Goal: Communication & Community: Answer question/provide support

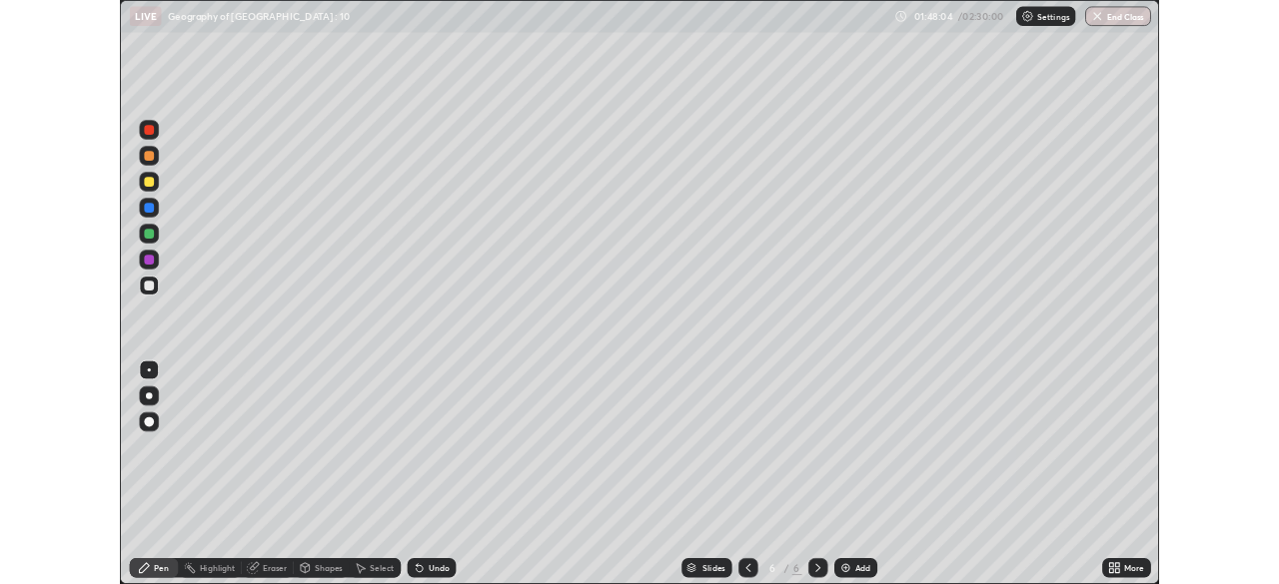
scroll to position [719, 1279]
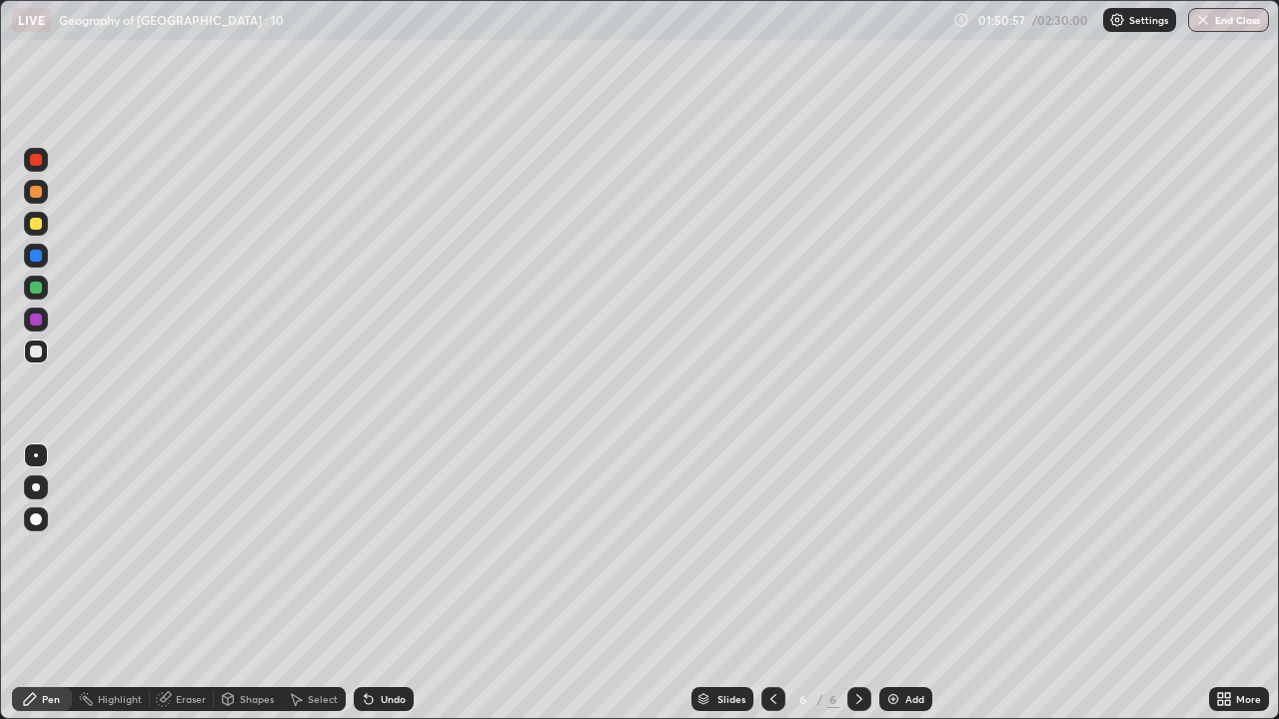
click at [1221, 700] on icon at bounding box center [1220, 702] width 5 height 5
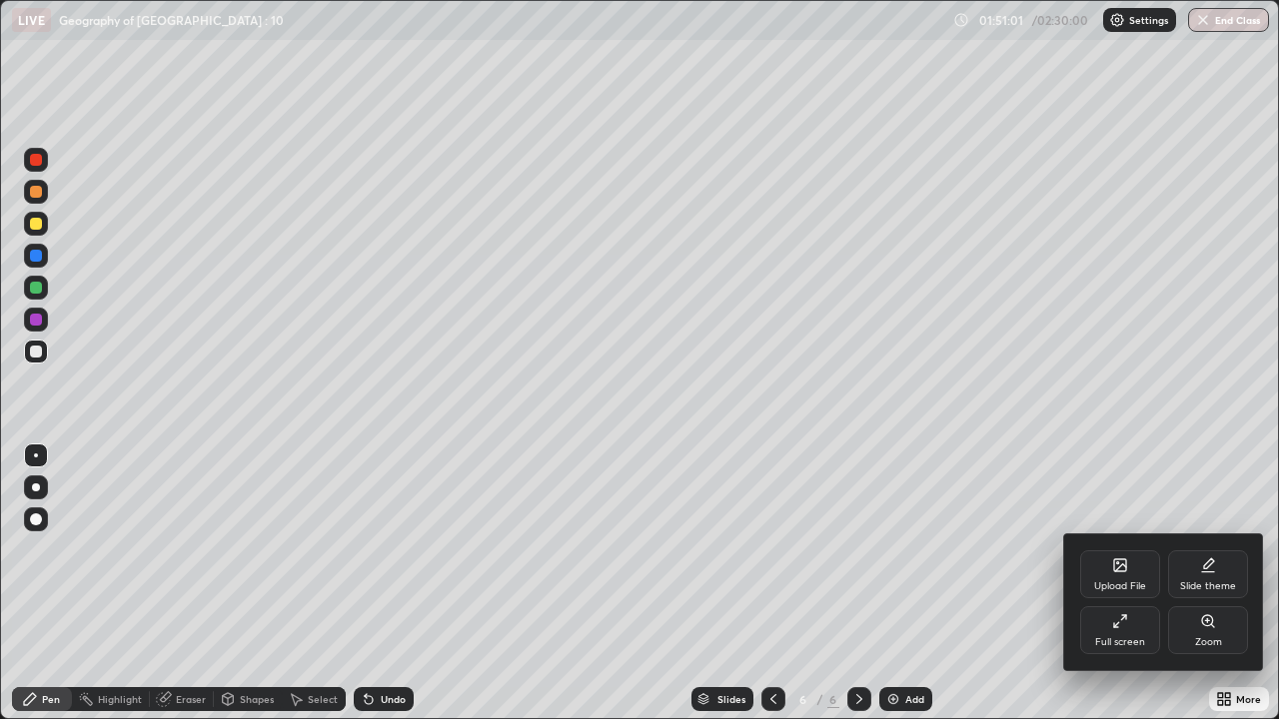
click at [1221, 692] on div at bounding box center [639, 359] width 1279 height 719
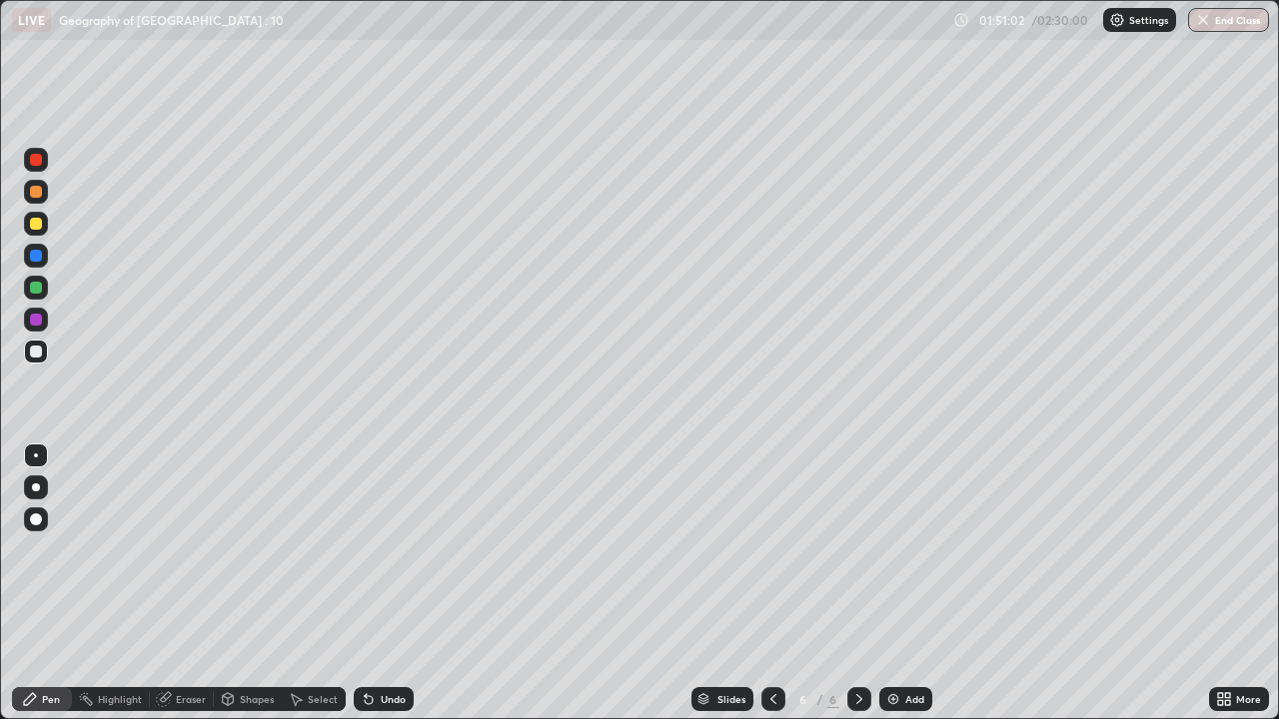
click at [1221, 702] on icon at bounding box center [1220, 702] width 5 height 5
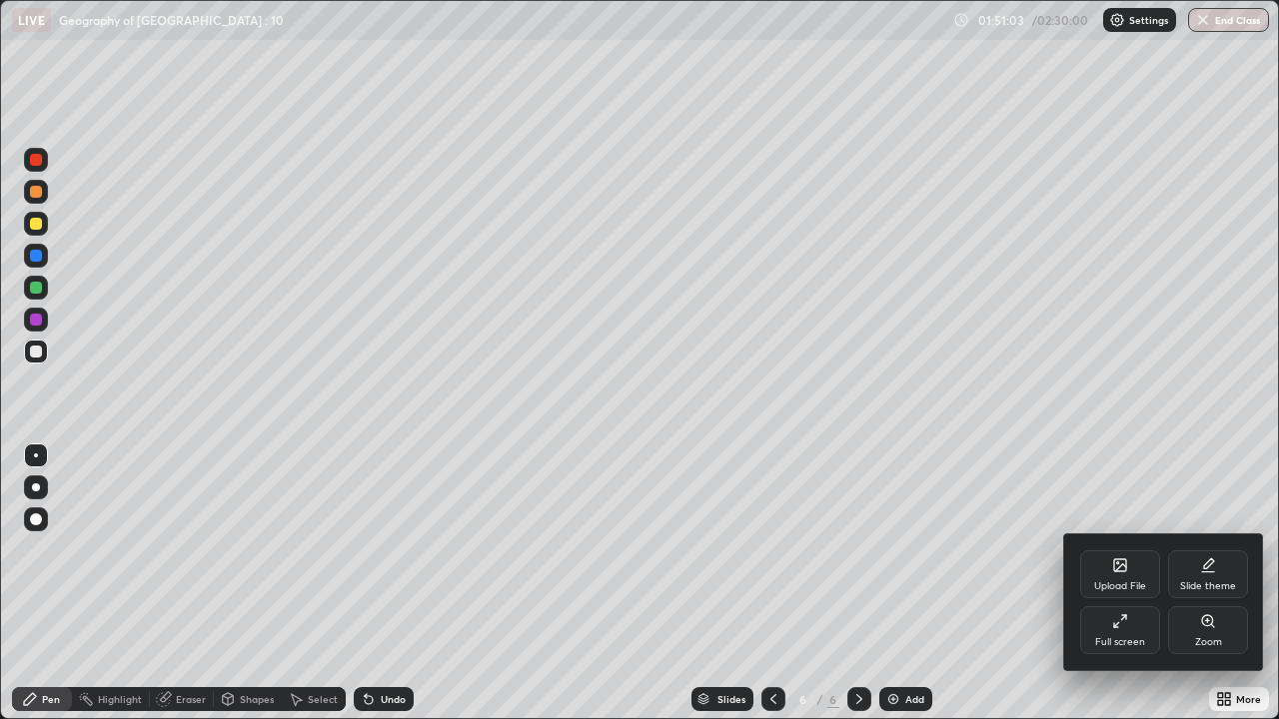
click at [1104, 644] on div "Full screen" at bounding box center [1120, 642] width 50 height 10
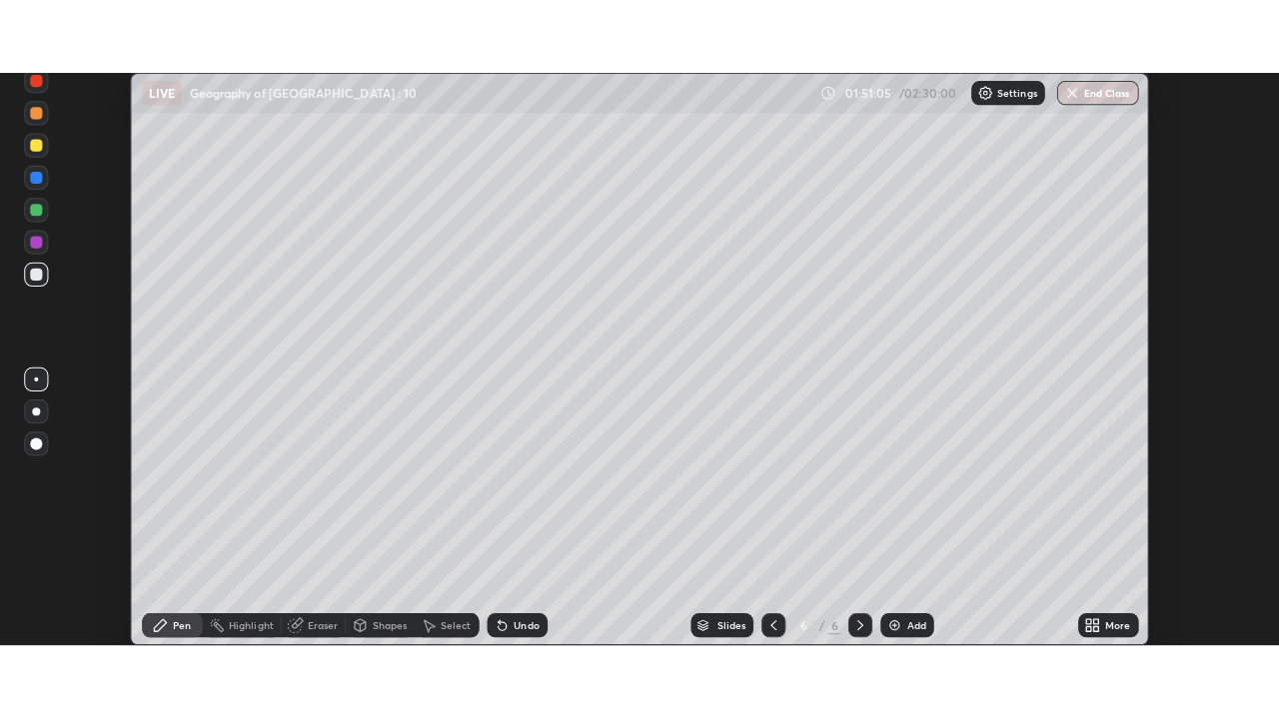
scroll to position [99317, 98618]
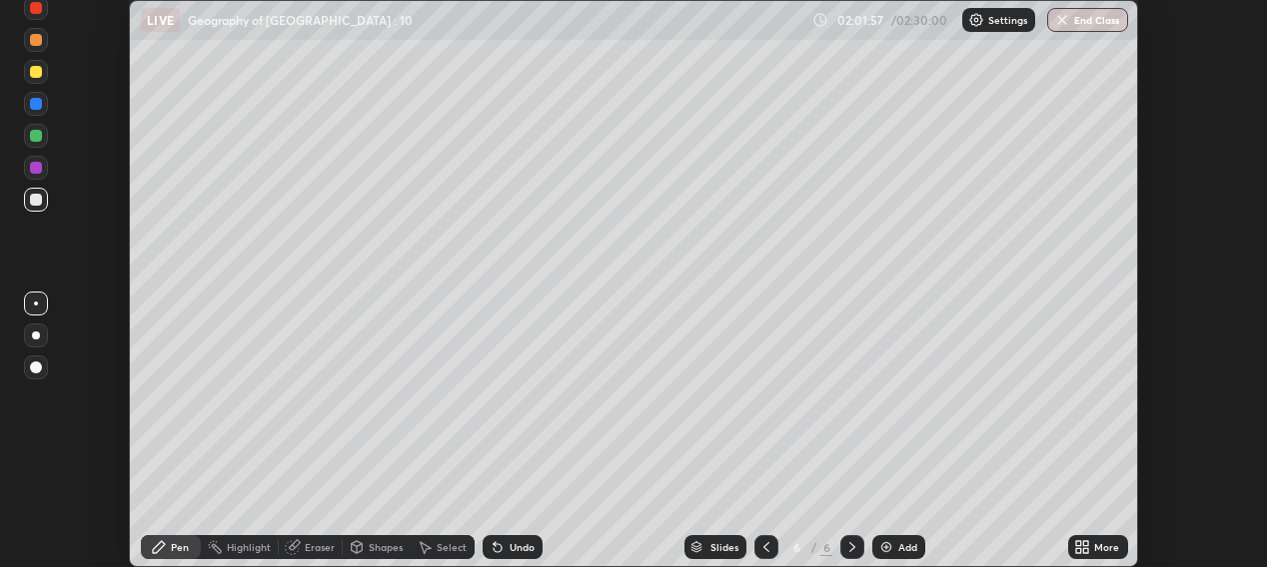
click at [899, 543] on div "Add" at bounding box center [907, 547] width 19 height 10
click at [903, 542] on div "Add" at bounding box center [907, 547] width 19 height 10
click at [252, 538] on div "Highlight" at bounding box center [240, 547] width 78 height 24
click at [180, 543] on div "Pen" at bounding box center [180, 547] width 18 height 10
click at [178, 548] on div "Pen" at bounding box center [180, 547] width 18 height 10
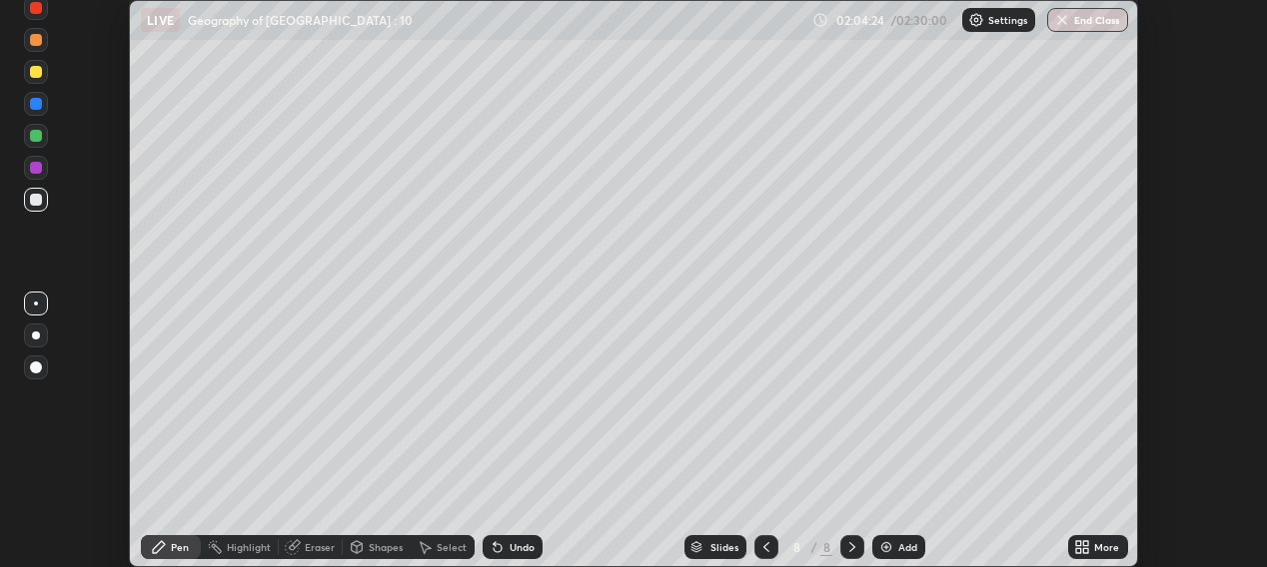
click at [181, 538] on div "Pen" at bounding box center [171, 547] width 60 height 24
click at [1080, 550] on icon at bounding box center [1078, 550] width 5 height 5
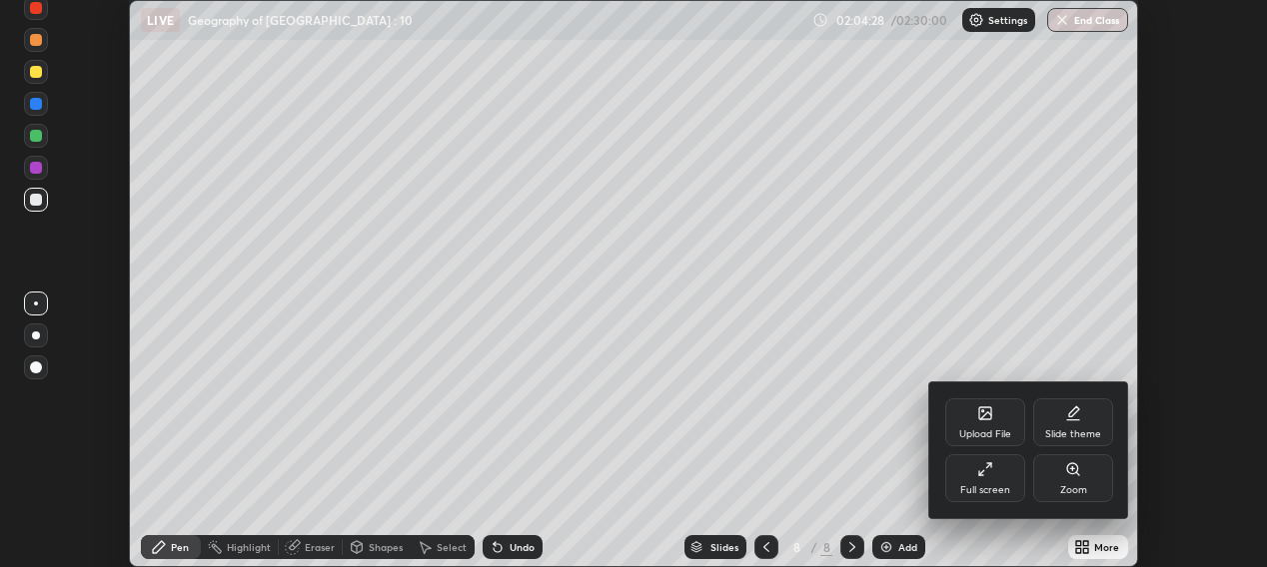
click at [981, 478] on div "Full screen" at bounding box center [985, 478] width 80 height 48
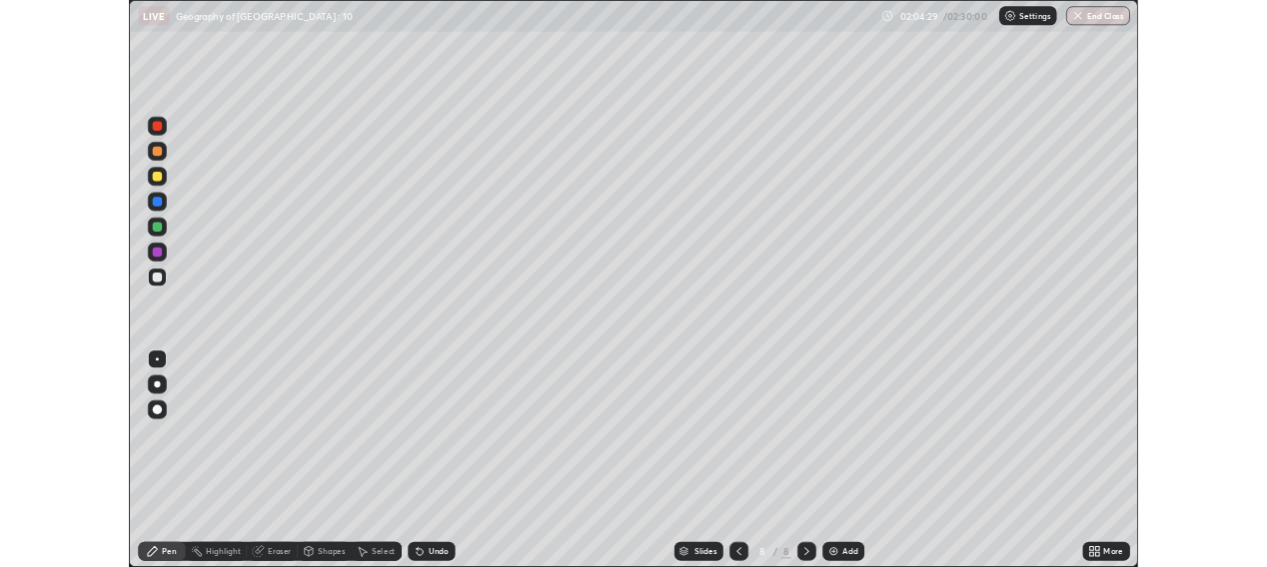
scroll to position [719, 1279]
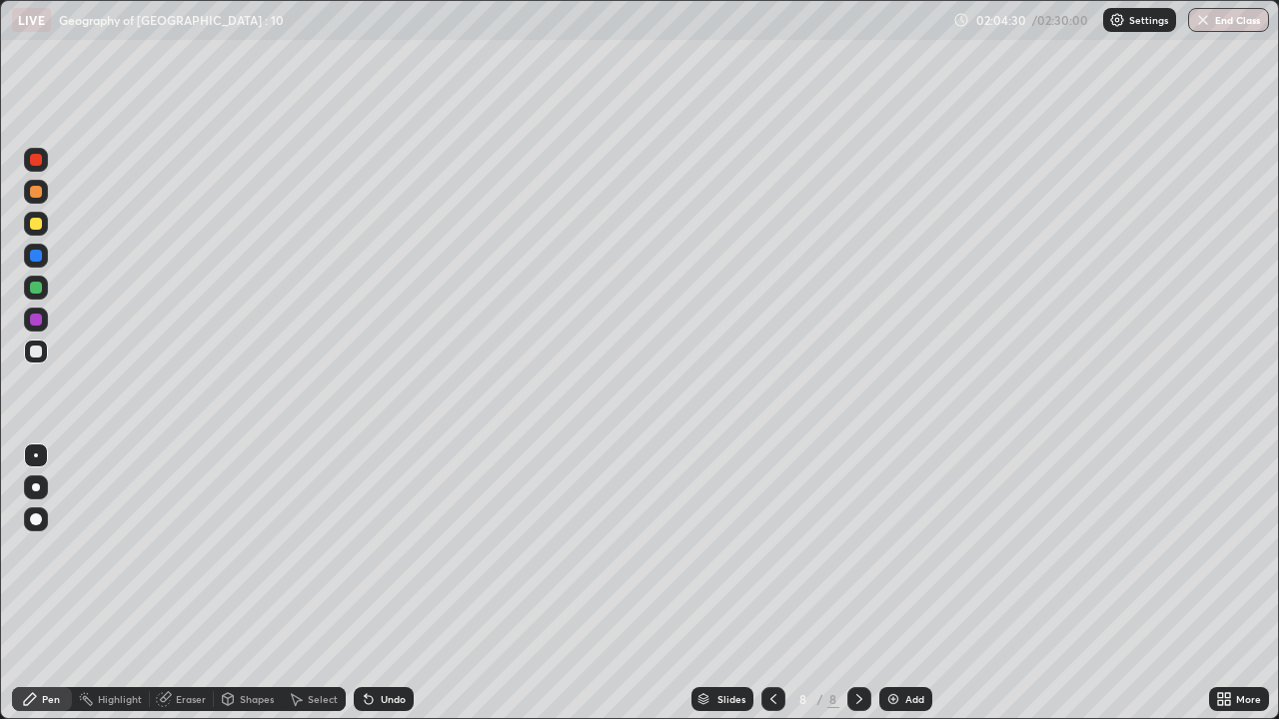
click at [51, 698] on div "Pen" at bounding box center [51, 699] width 18 height 10
click at [36, 289] on div at bounding box center [36, 288] width 12 height 12
click at [38, 233] on div at bounding box center [36, 224] width 24 height 24
click at [37, 162] on div at bounding box center [36, 160] width 12 height 12
click at [39, 290] on div at bounding box center [36, 288] width 12 height 12
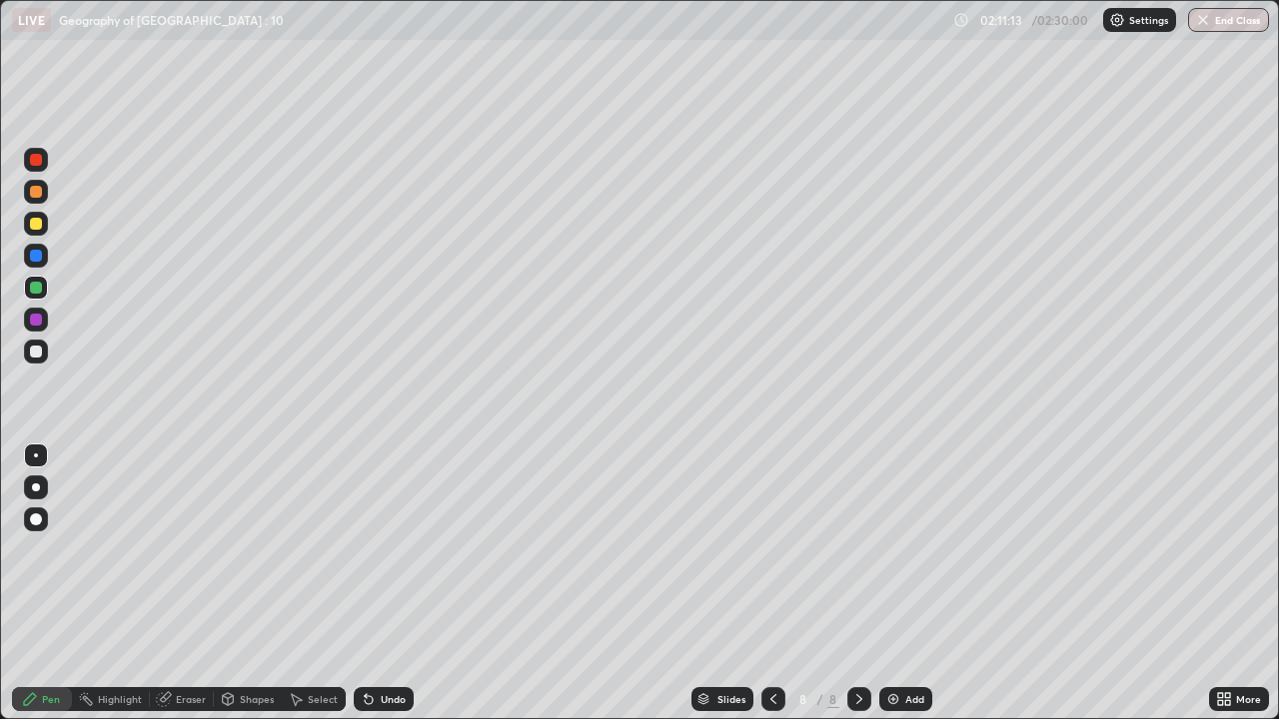
click at [38, 169] on div at bounding box center [36, 160] width 24 height 24
click at [32, 225] on div at bounding box center [36, 224] width 12 height 12
click at [39, 192] on div at bounding box center [36, 192] width 12 height 12
click at [38, 257] on div at bounding box center [36, 256] width 12 height 12
click at [37, 293] on div at bounding box center [36, 288] width 12 height 12
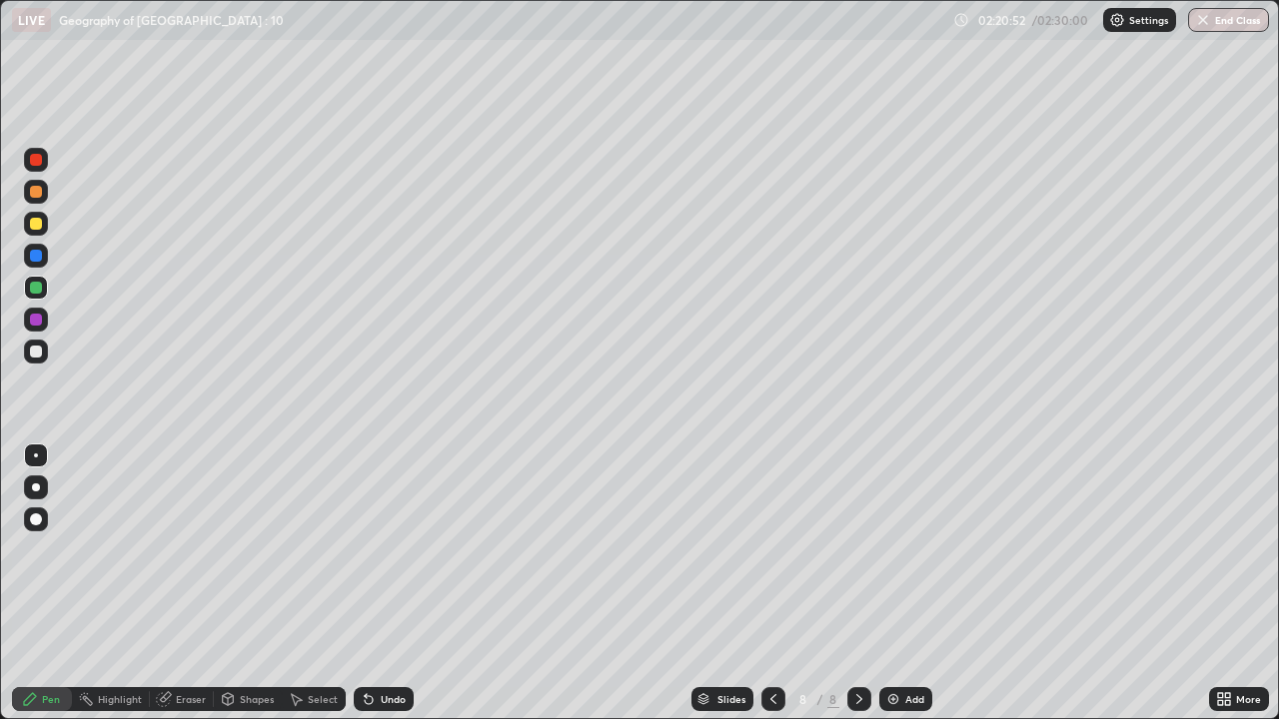
click at [34, 162] on div at bounding box center [36, 160] width 12 height 12
click at [593, 463] on icon at bounding box center [596, 466] width 8 height 8
click at [181, 694] on div "Eraser" at bounding box center [191, 699] width 30 height 10
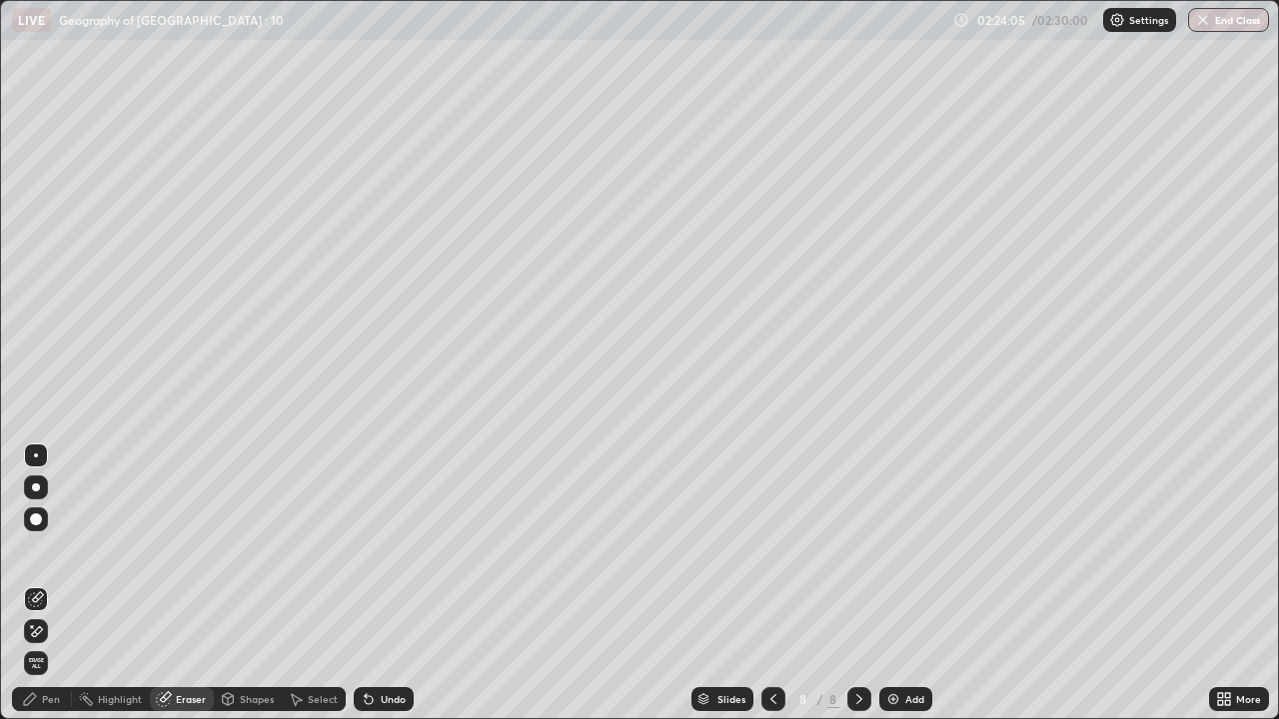
click at [57, 694] on div "Pen" at bounding box center [51, 699] width 18 height 10
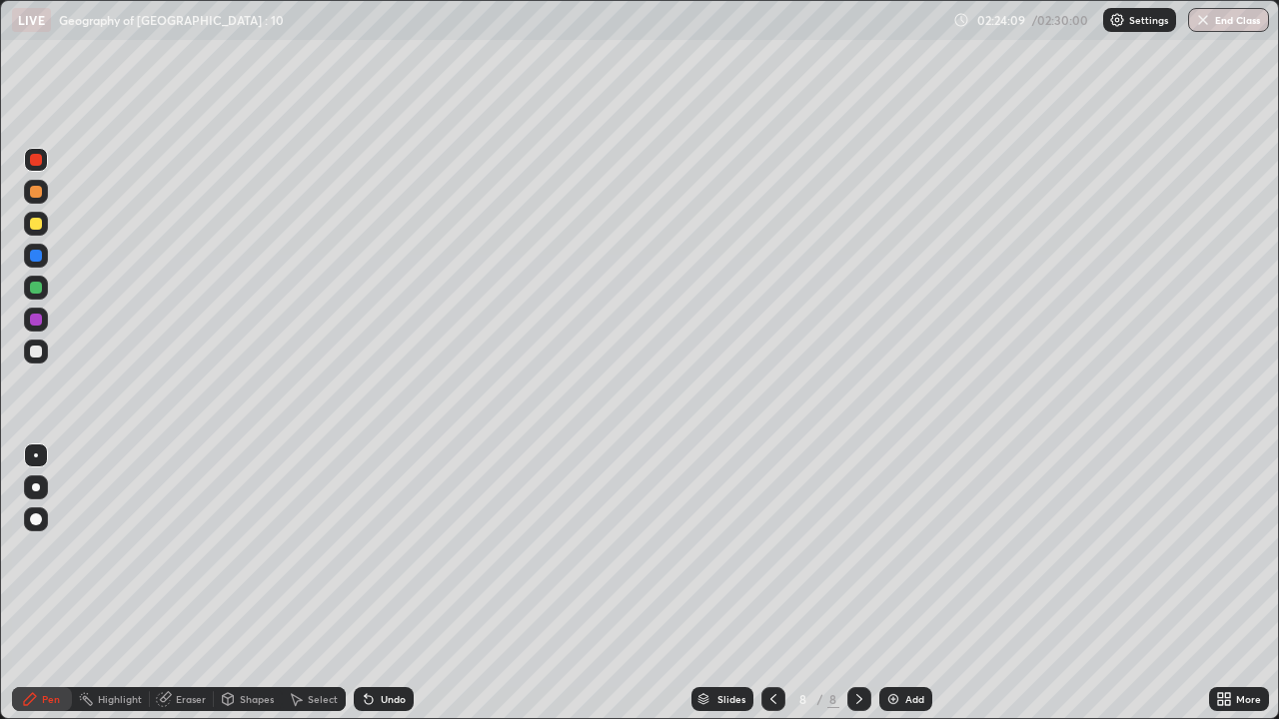
click at [35, 161] on div at bounding box center [36, 160] width 12 height 12
click at [36, 228] on div at bounding box center [36, 224] width 12 height 12
click at [34, 169] on div at bounding box center [36, 160] width 24 height 24
click at [36, 290] on div at bounding box center [36, 288] width 12 height 12
click at [37, 353] on div at bounding box center [36, 352] width 12 height 12
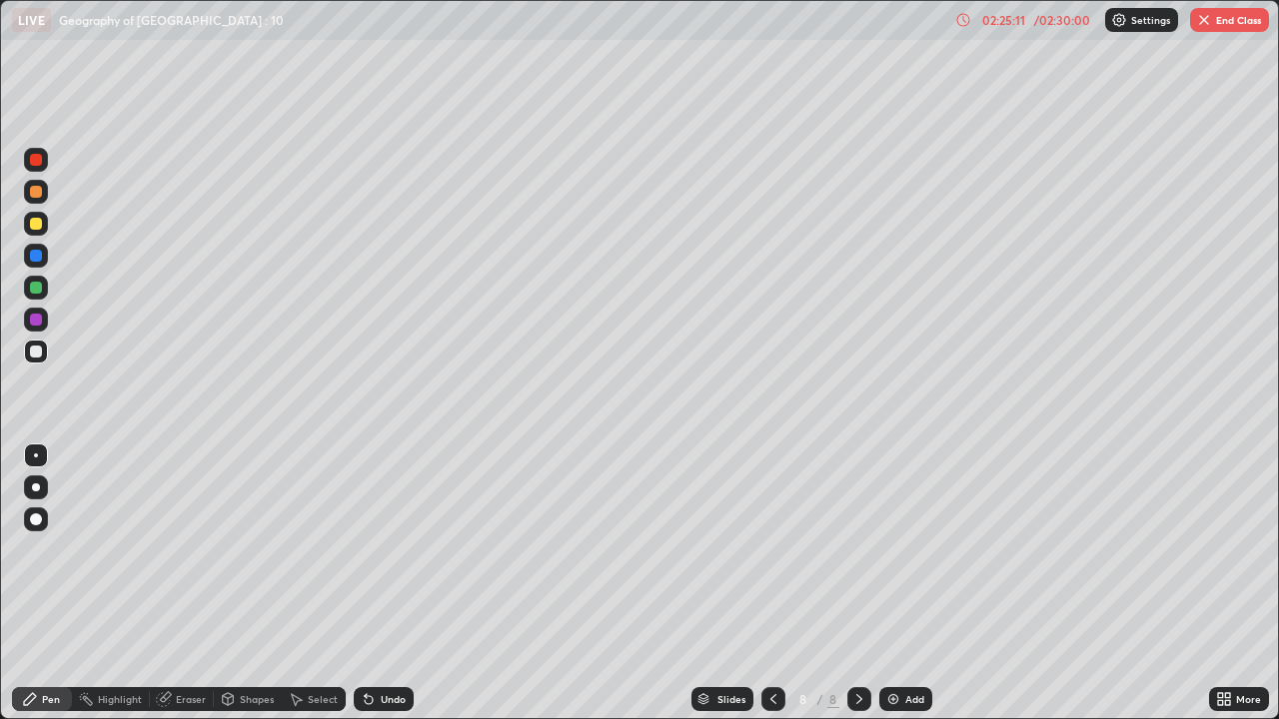
click at [188, 695] on div "Eraser" at bounding box center [191, 699] width 30 height 10
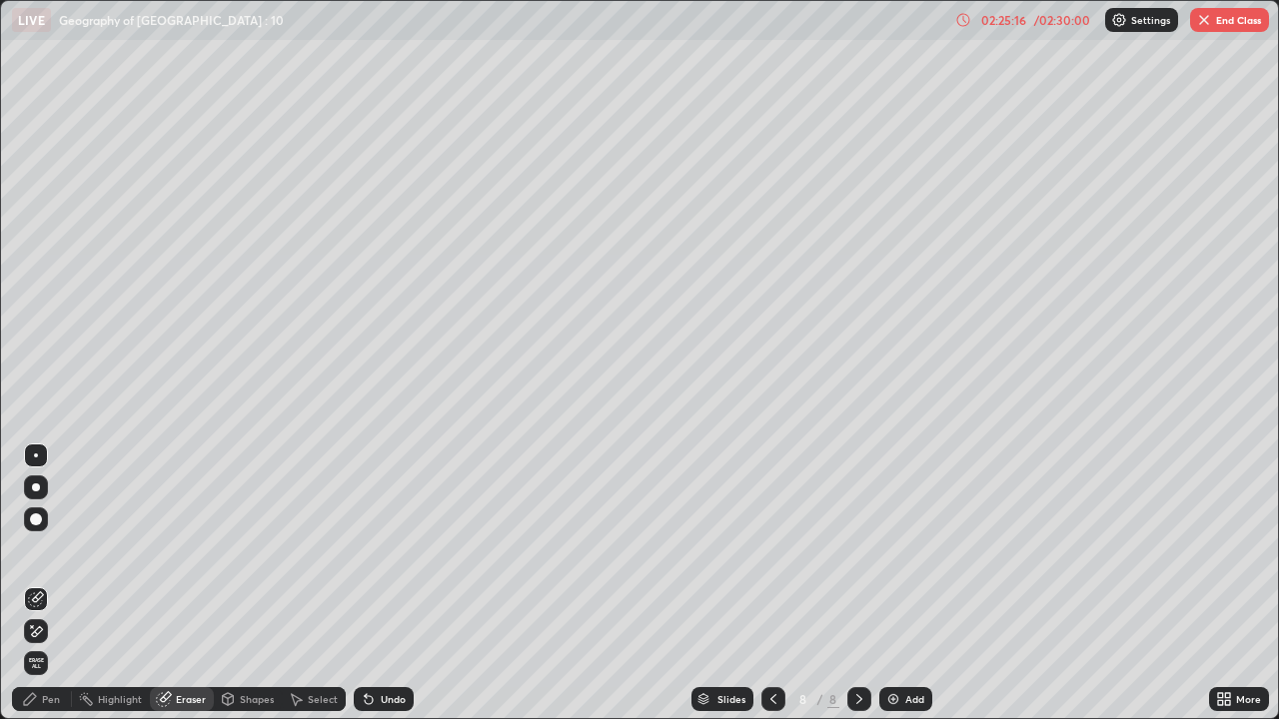
click at [53, 695] on div "Pen" at bounding box center [51, 699] width 18 height 10
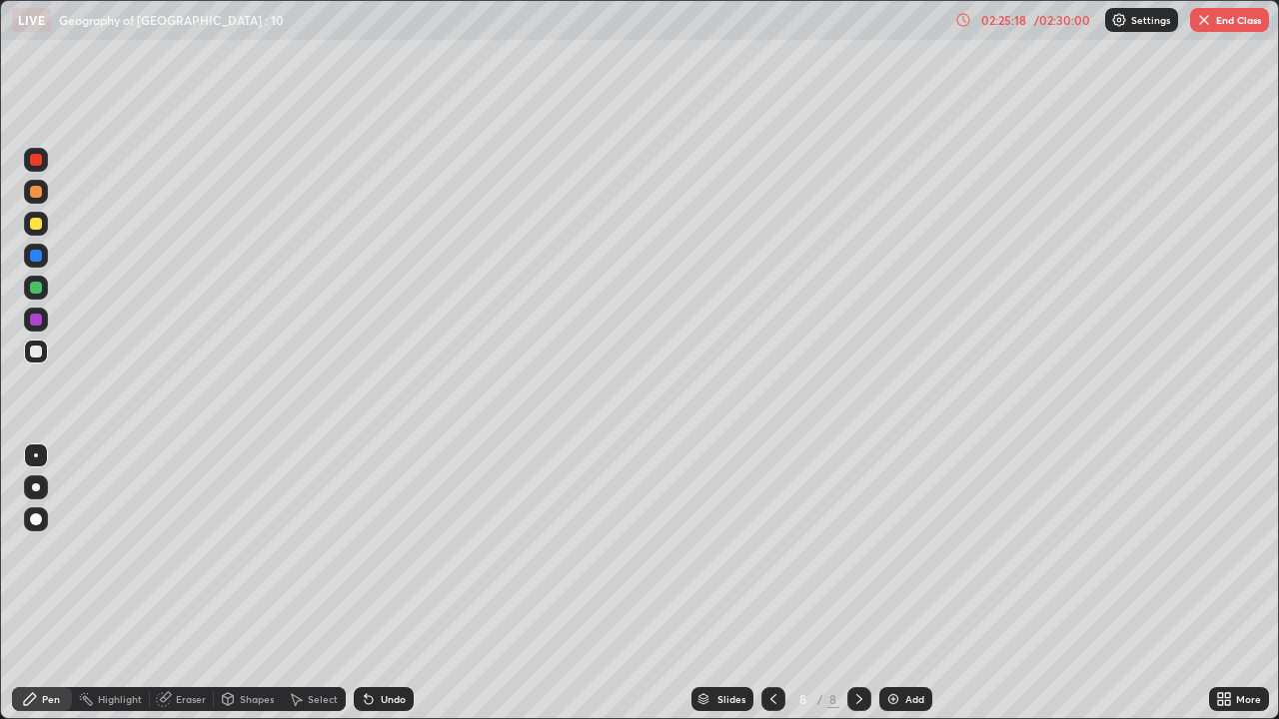
click at [35, 196] on div at bounding box center [36, 192] width 12 height 12
click at [39, 353] on div at bounding box center [36, 352] width 12 height 12
click at [1234, 27] on button "End Class" at bounding box center [1229, 20] width 79 height 24
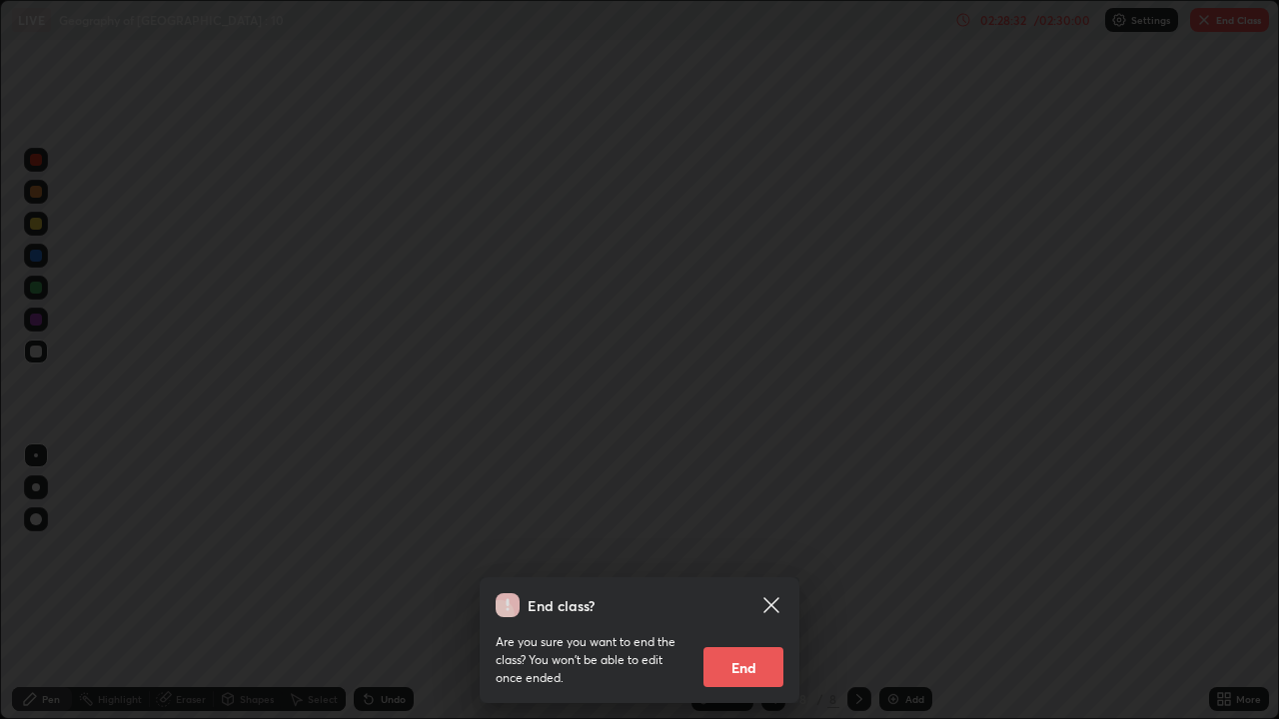
click at [748, 667] on button "End" at bounding box center [743, 667] width 80 height 40
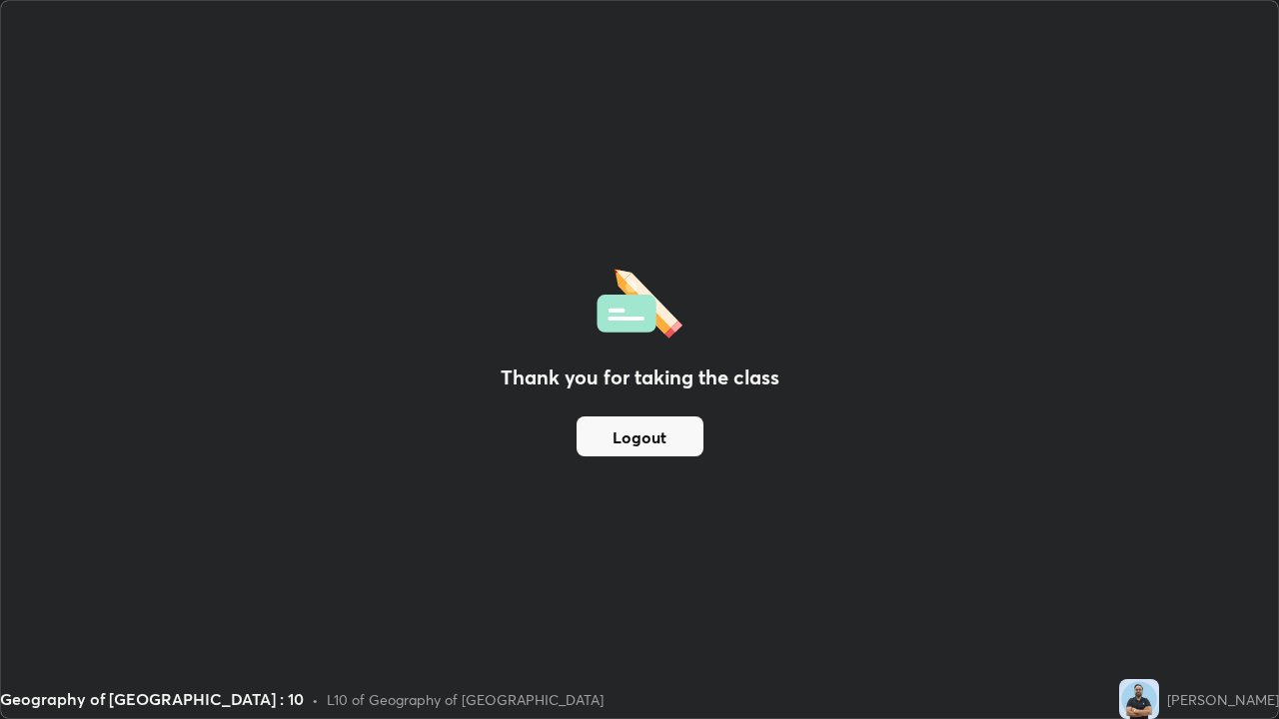
click at [646, 430] on button "Logout" at bounding box center [639, 437] width 127 height 40
click at [663, 440] on button "Logout" at bounding box center [639, 437] width 127 height 40
click at [668, 442] on button "Logout" at bounding box center [639, 437] width 127 height 40
click at [676, 441] on button "Logout" at bounding box center [639, 437] width 127 height 40
click at [673, 438] on button "Logout" at bounding box center [639, 437] width 127 height 40
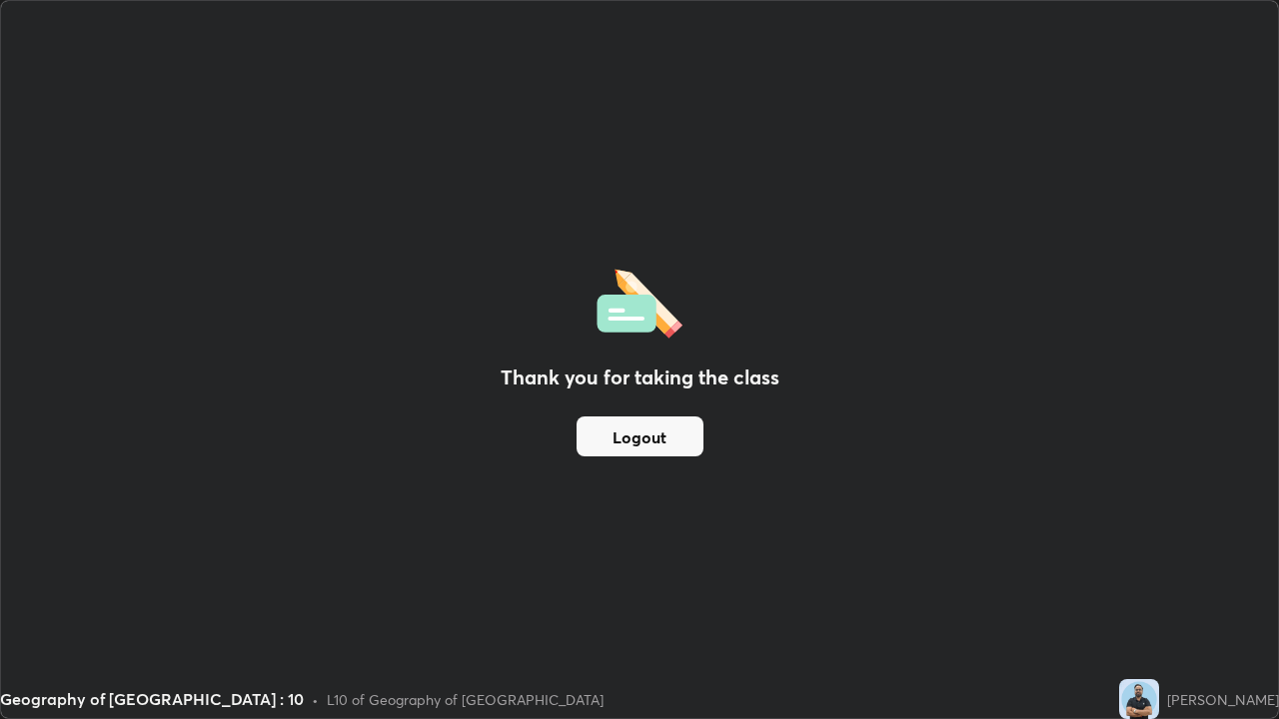
click at [672, 432] on button "Logout" at bounding box center [639, 437] width 127 height 40
click at [668, 428] on button "Logout" at bounding box center [639, 437] width 127 height 40
click at [1079, 309] on div "Thank you for taking the class Logout" at bounding box center [639, 359] width 1277 height 717
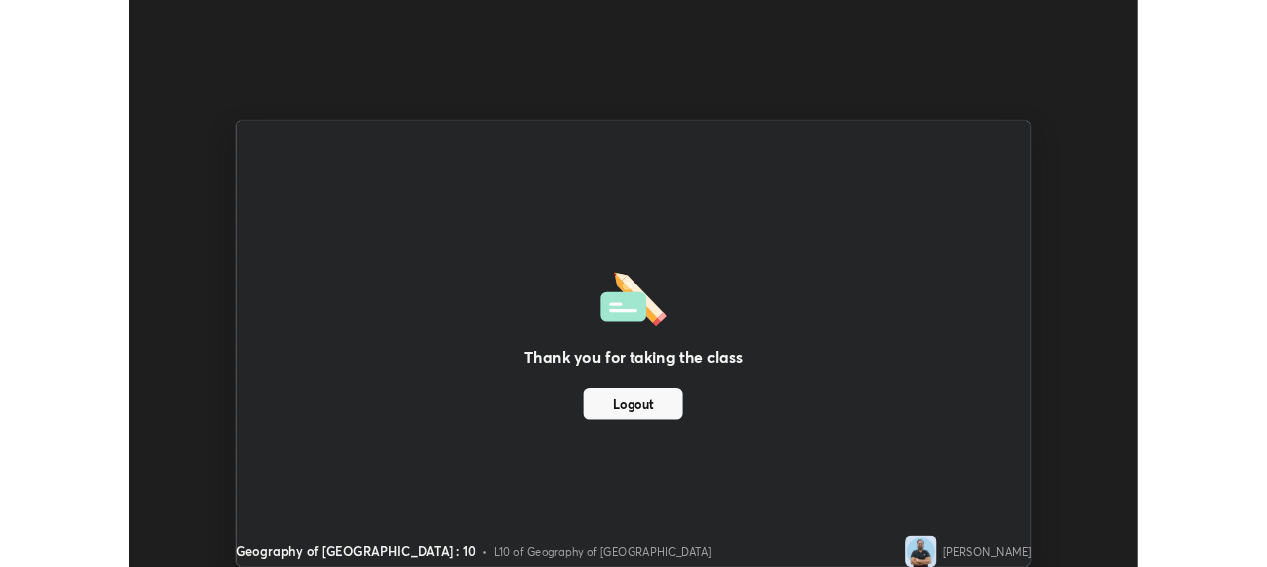
scroll to position [99317, 98618]
